Goal: Information Seeking & Learning: Learn about a topic

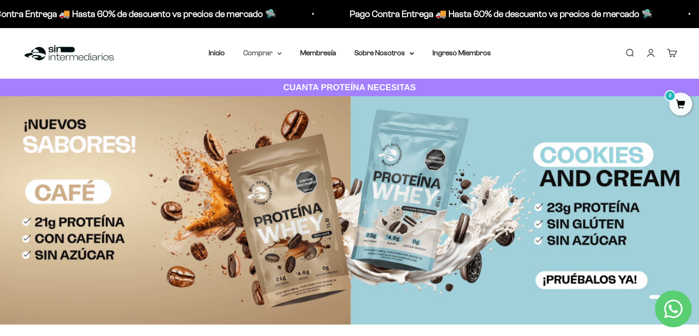
click at [278, 52] on icon at bounding box center [279, 53] width 5 height 3
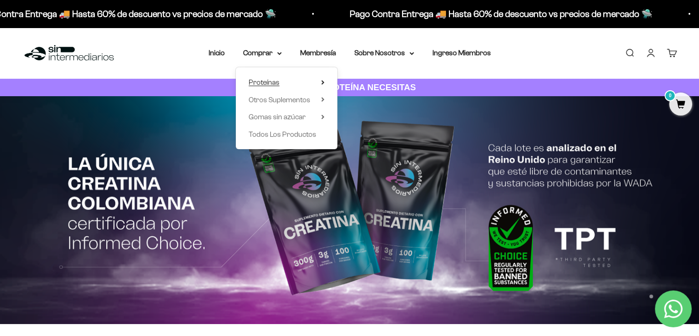
click at [279, 79] on span "Proteínas" at bounding box center [264, 82] width 31 height 8
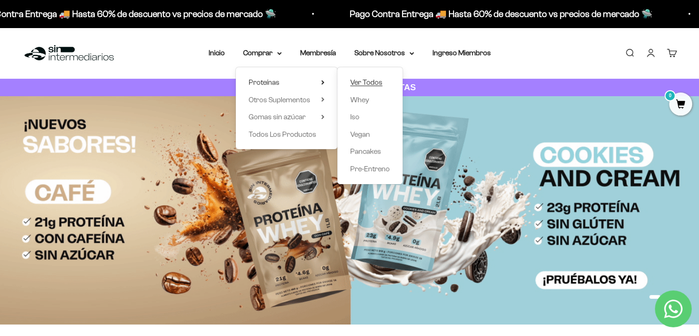
click at [372, 79] on span "Ver Todos" at bounding box center [366, 82] width 32 height 8
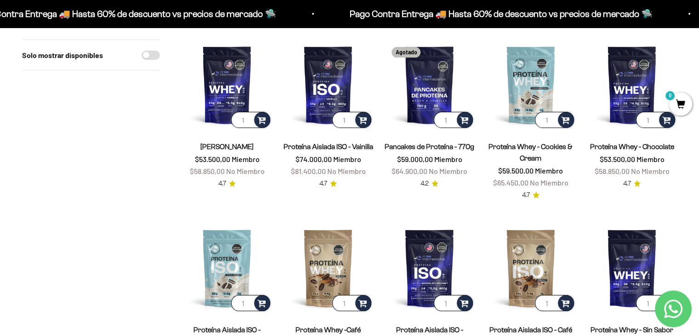
scroll to position [46, 0]
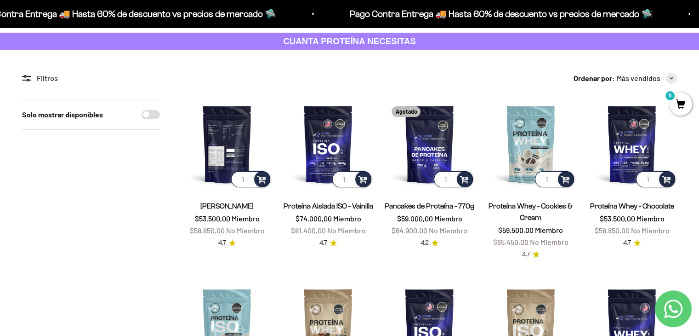
click at [215, 144] on img at bounding box center [227, 144] width 90 height 90
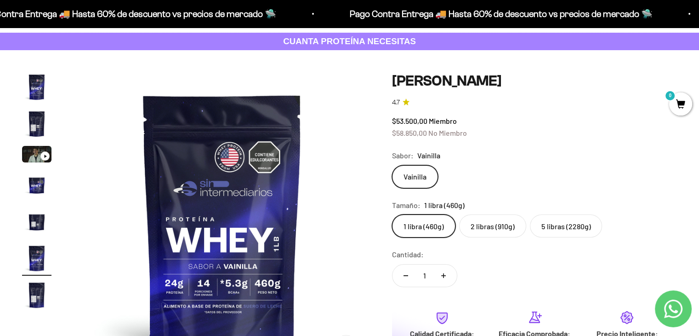
click at [499, 229] on label "2 libras (910g)" at bounding box center [492, 225] width 67 height 23
click at [392, 214] on input "2 libras (910g)" at bounding box center [392, 214] width 0 height 0
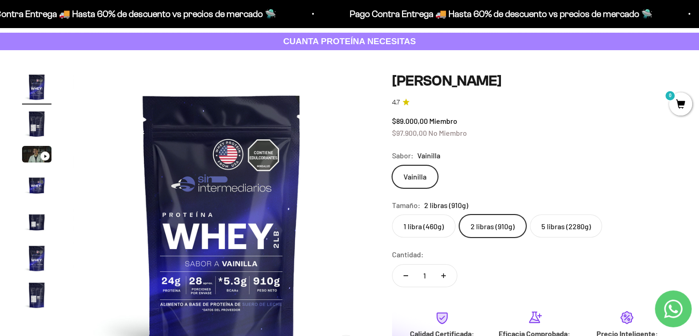
click at [578, 215] on label "5 libras (2280g)" at bounding box center [566, 225] width 72 height 23
click at [392, 214] on input "5 libras (2280g)" at bounding box center [392, 214] width 0 height 0
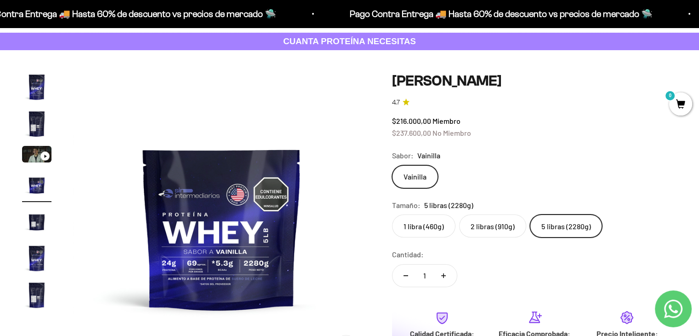
click at [429, 229] on label "1 libra (460g)" at bounding box center [423, 225] width 63 height 23
click at [392, 214] on input "1 libra (460g)" at bounding box center [392, 214] width 0 height 0
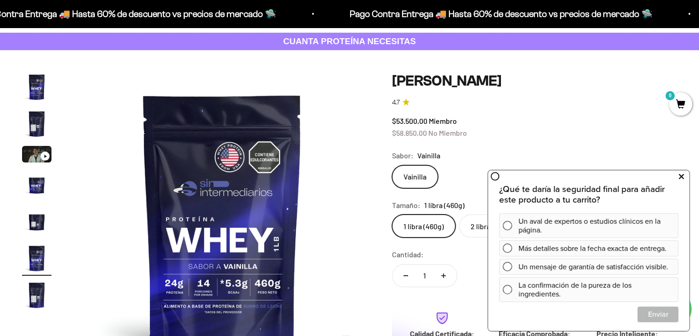
click at [682, 177] on icon at bounding box center [681, 177] width 5 height 12
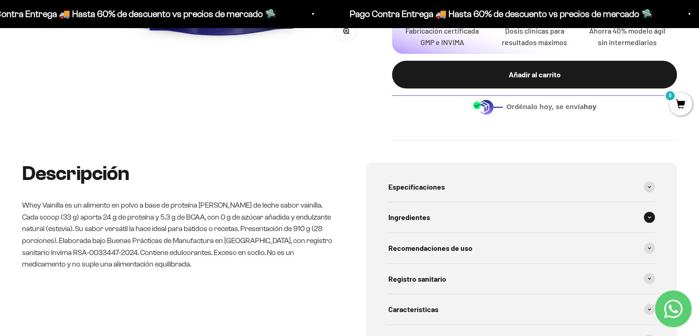
scroll to position [368, 0]
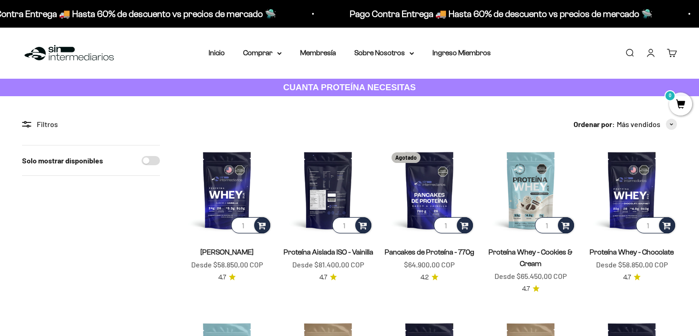
scroll to position [46, 0]
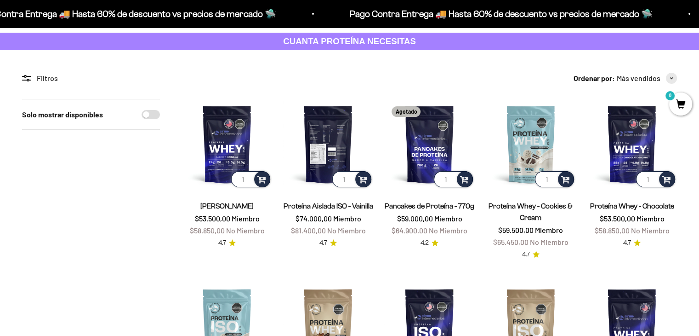
click at [330, 161] on img at bounding box center [328, 144] width 90 height 90
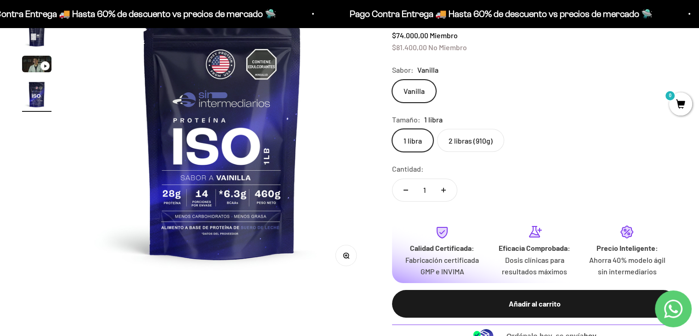
scroll to position [46, 0]
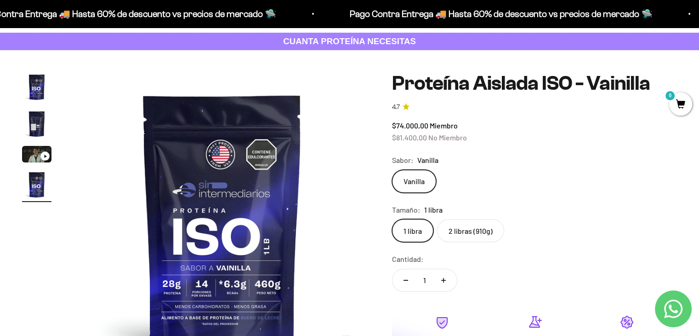
click at [486, 238] on label "2 libras (910g)" at bounding box center [470, 230] width 67 height 23
click at [392, 219] on input "2 libras (910g)" at bounding box center [392, 218] width 0 height 0
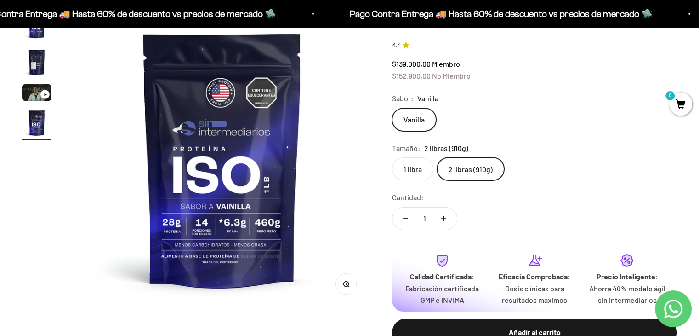
scroll to position [92, 0]
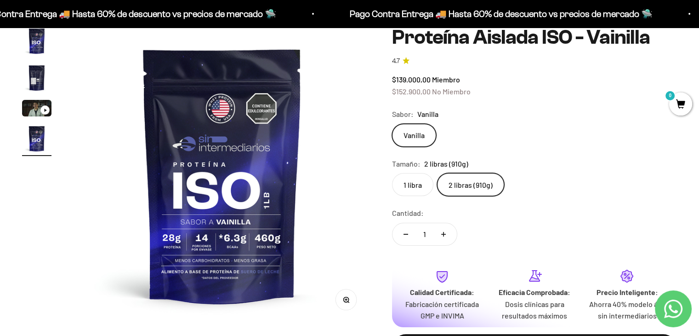
click at [427, 180] on label "1 libra" at bounding box center [412, 184] width 41 height 23
click at [392, 173] on input "1 libra" at bounding box center [392, 172] width 0 height 0
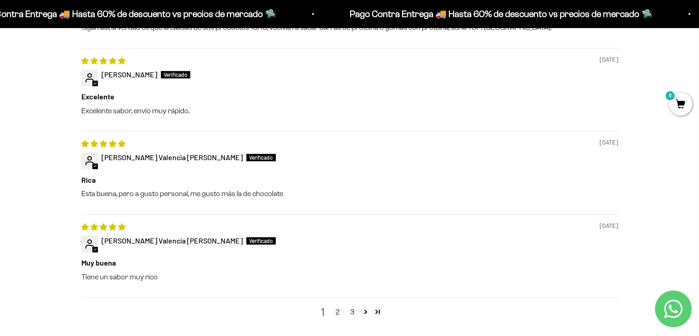
scroll to position [1288, 0]
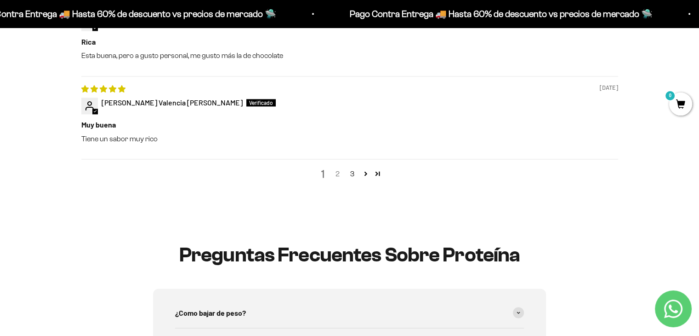
click at [338, 170] on link "2" at bounding box center [338, 173] width 15 height 11
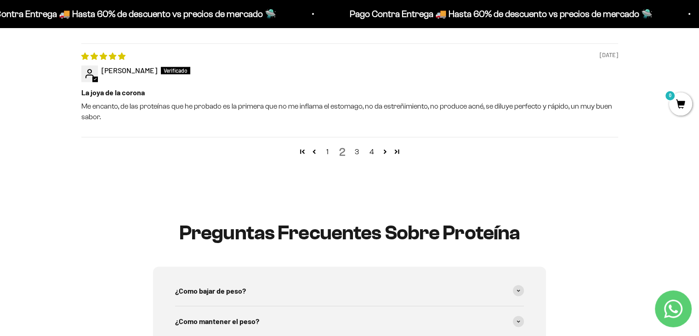
scroll to position [1431, 0]
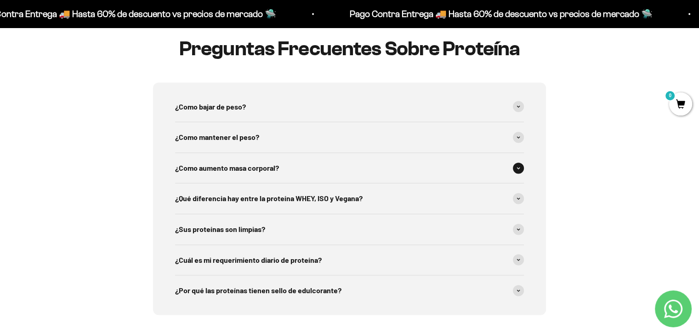
click at [340, 169] on div "¿Como aumento masa corporal?" at bounding box center [349, 168] width 349 height 30
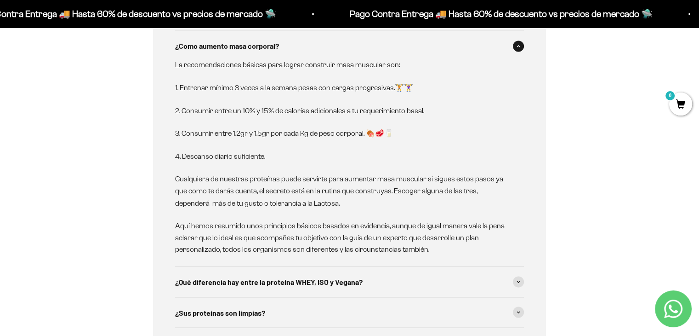
scroll to position [1569, 0]
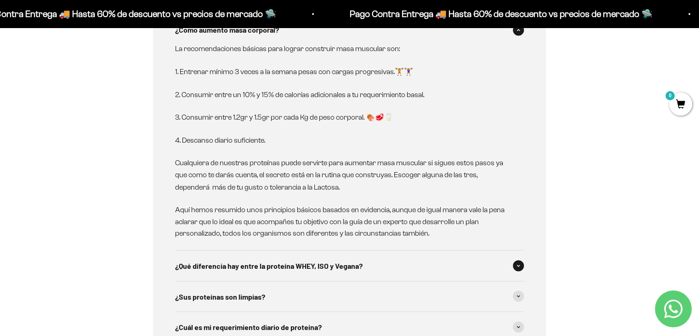
click at [385, 264] on div "¿Qué diferencia hay entre la proteína WHEY, ISO y Vegana?" at bounding box center [349, 265] width 349 height 30
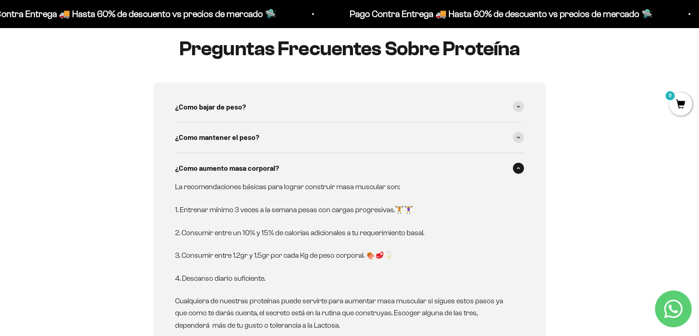
scroll to position [1385, 0]
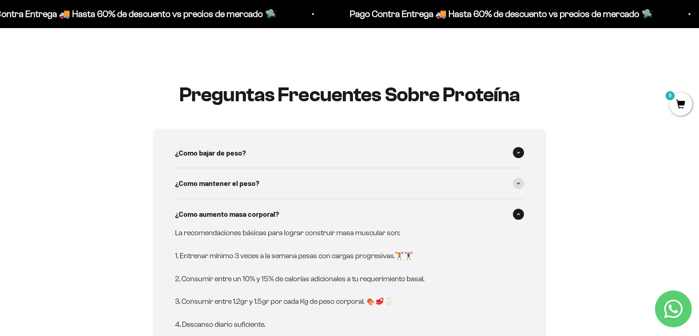
click at [263, 151] on div "¿Como bajar de peso?" at bounding box center [349, 153] width 349 height 30
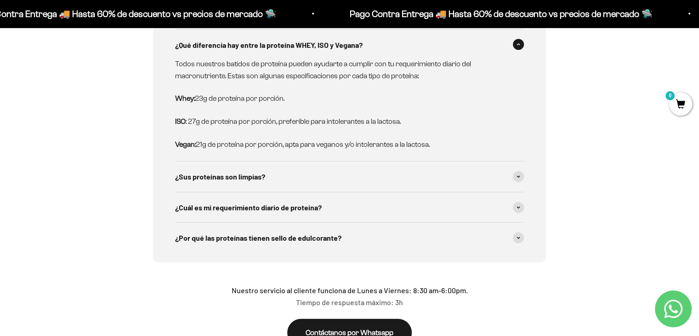
scroll to position [1983, 0]
